Goal: Information Seeking & Learning: Learn about a topic

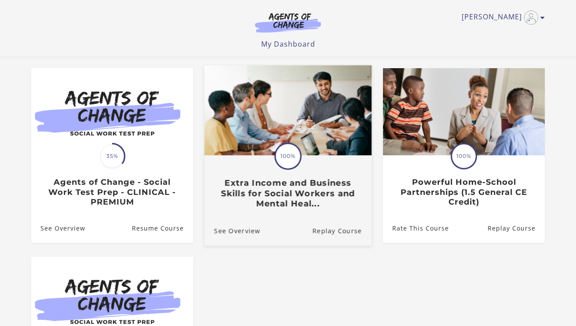
scroll to position [84, 0]
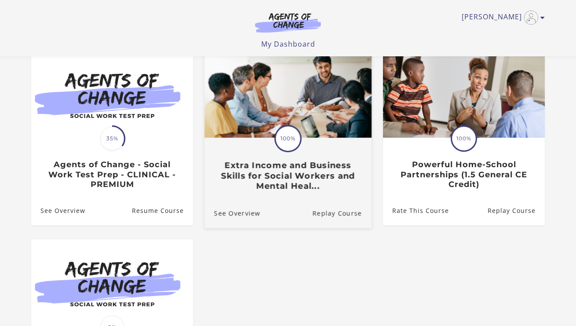
click at [296, 175] on h3 "Extra Income and Business Skills for Social Workers and Mental Heal..." at bounding box center [288, 175] width 148 height 31
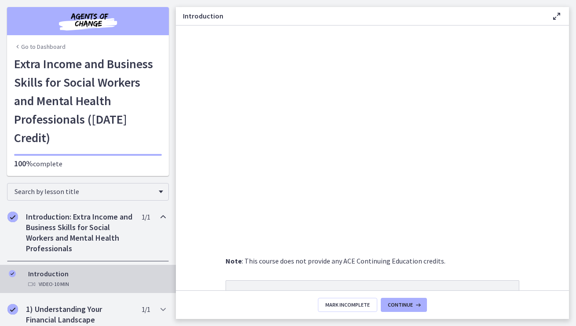
scroll to position [215, 0]
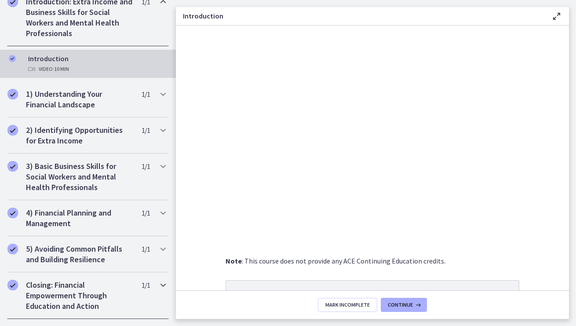
click at [106, 286] on h2 "Closing: Financial Empowerment Through Education and Action" at bounding box center [79, 296] width 107 height 32
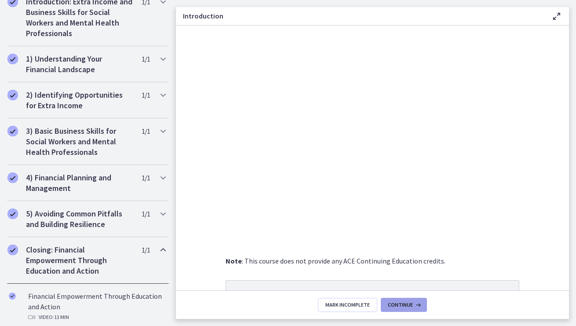
click at [397, 306] on span "Continue" at bounding box center [400, 304] width 25 height 7
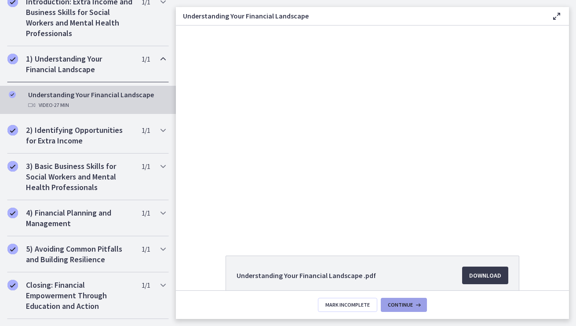
click at [411, 302] on span "Continue" at bounding box center [400, 304] width 25 height 7
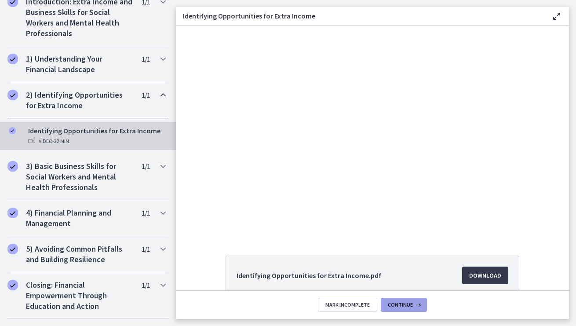
click at [411, 302] on span "Continue" at bounding box center [400, 304] width 25 height 7
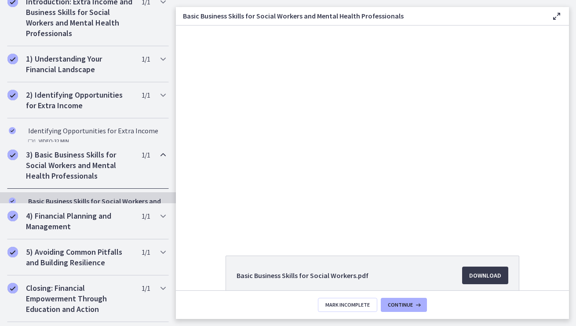
click at [411, 302] on span "Continue" at bounding box center [400, 304] width 25 height 7
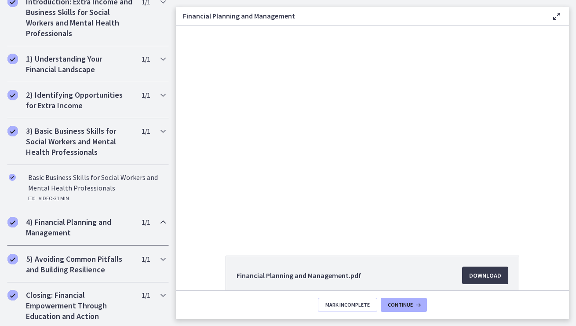
click at [411, 302] on span "Continue" at bounding box center [400, 304] width 25 height 7
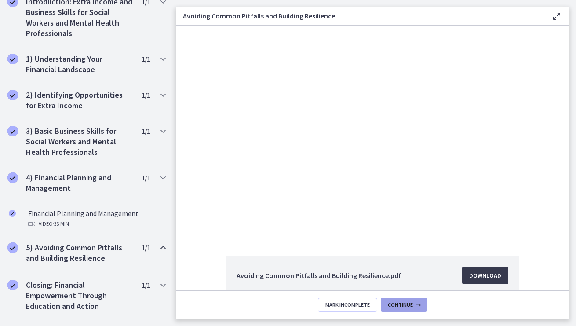
click at [411, 302] on span "Continue" at bounding box center [400, 304] width 25 height 7
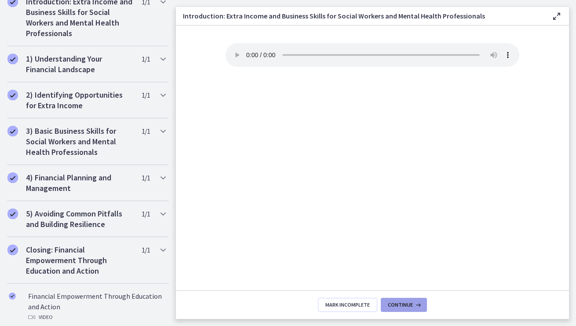
click at [411, 302] on span "Continue" at bounding box center [400, 304] width 25 height 7
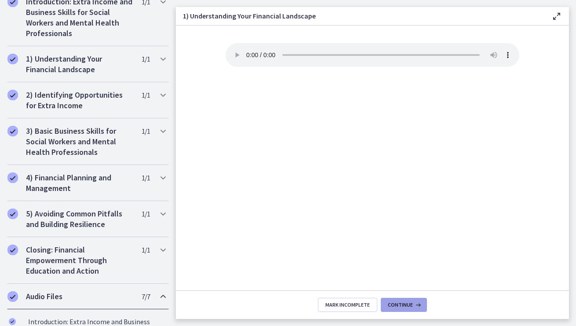
click at [411, 302] on span "Continue" at bounding box center [400, 304] width 25 height 7
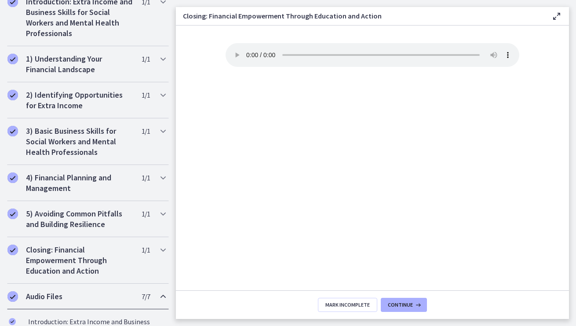
click at [411, 302] on span "Continue" at bounding box center [400, 304] width 25 height 7
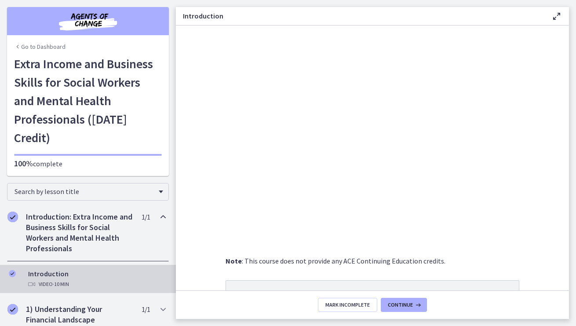
click at [37, 46] on link "Go to Dashboard" at bounding box center [39, 46] width 51 height 9
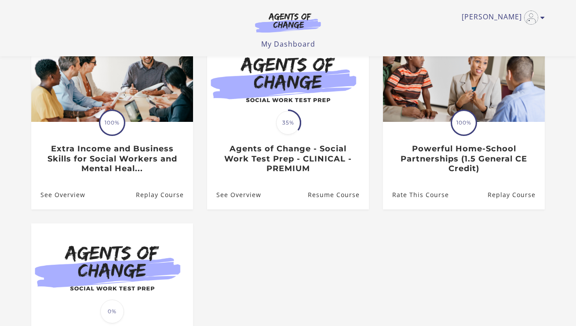
scroll to position [100, 0]
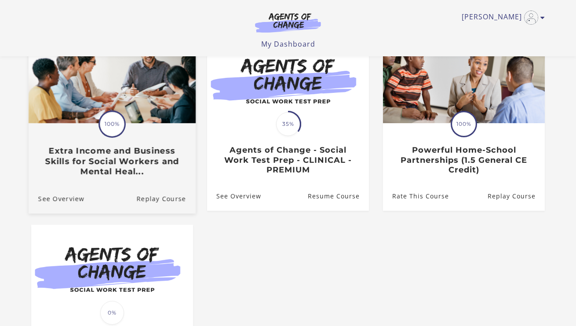
click at [119, 168] on h3 "Extra Income and Business Skills for Social Workers and Mental Heal..." at bounding box center [112, 161] width 148 height 31
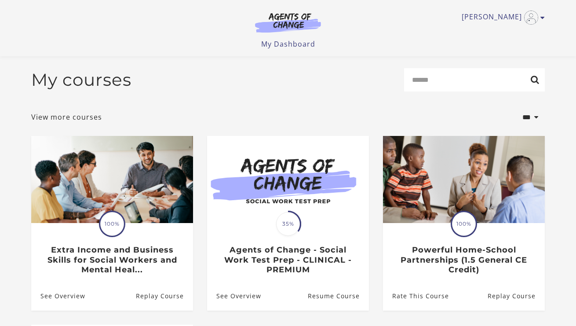
scroll to position [247, 0]
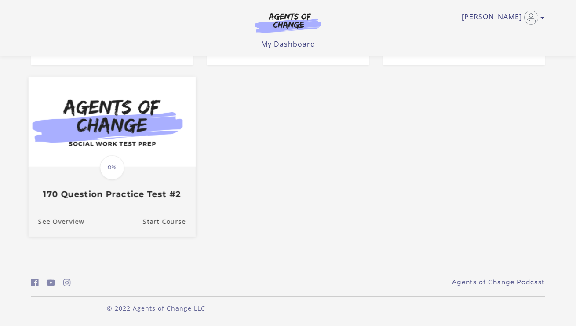
click at [137, 149] on img at bounding box center [112, 121] width 167 height 90
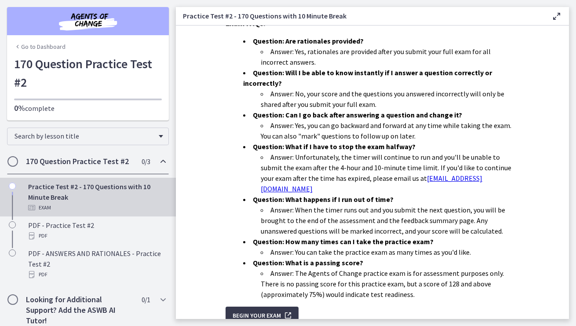
scroll to position [266, 0]
